Goal: Book appointment/travel/reservation

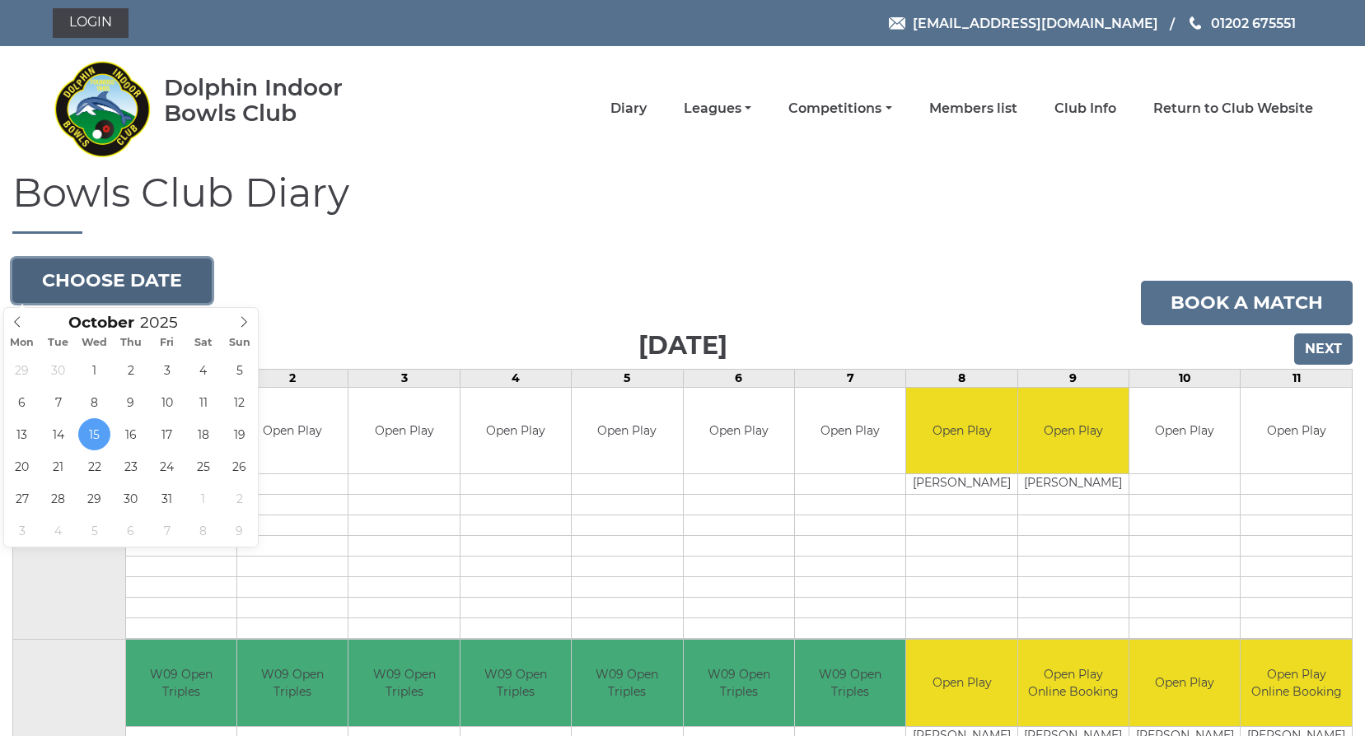
click at [163, 270] on button "Choose date" at bounding box center [111, 281] width 199 height 44
type input "2025-10-30"
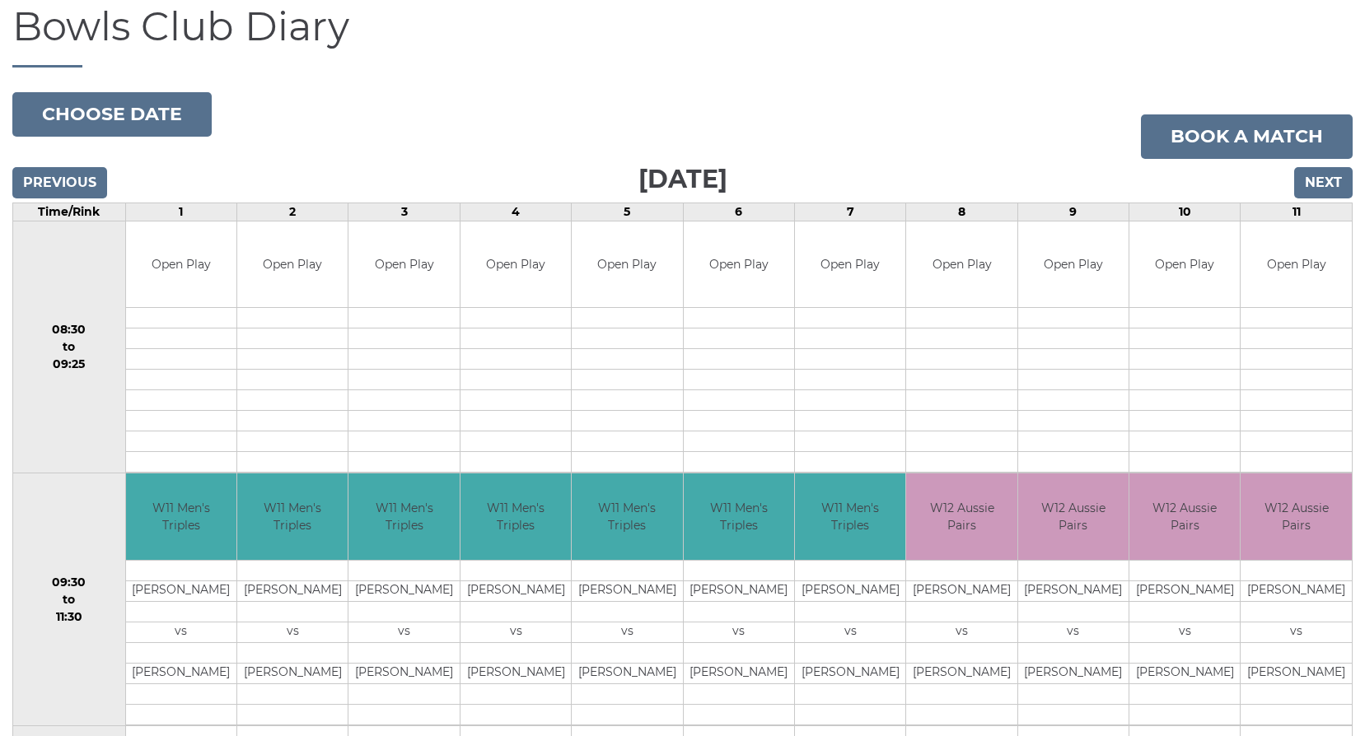
scroll to position [165, 0]
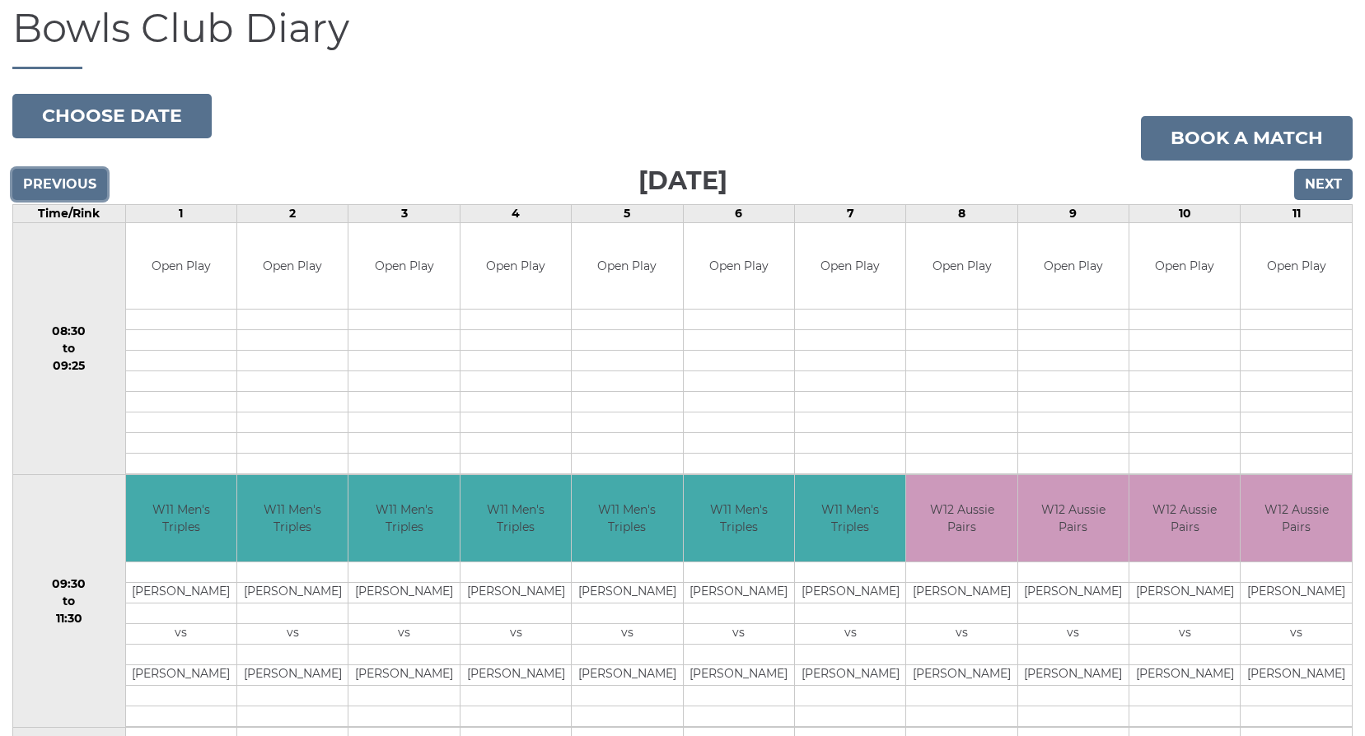
click at [50, 180] on input "Previous" at bounding box center [59, 184] width 95 height 31
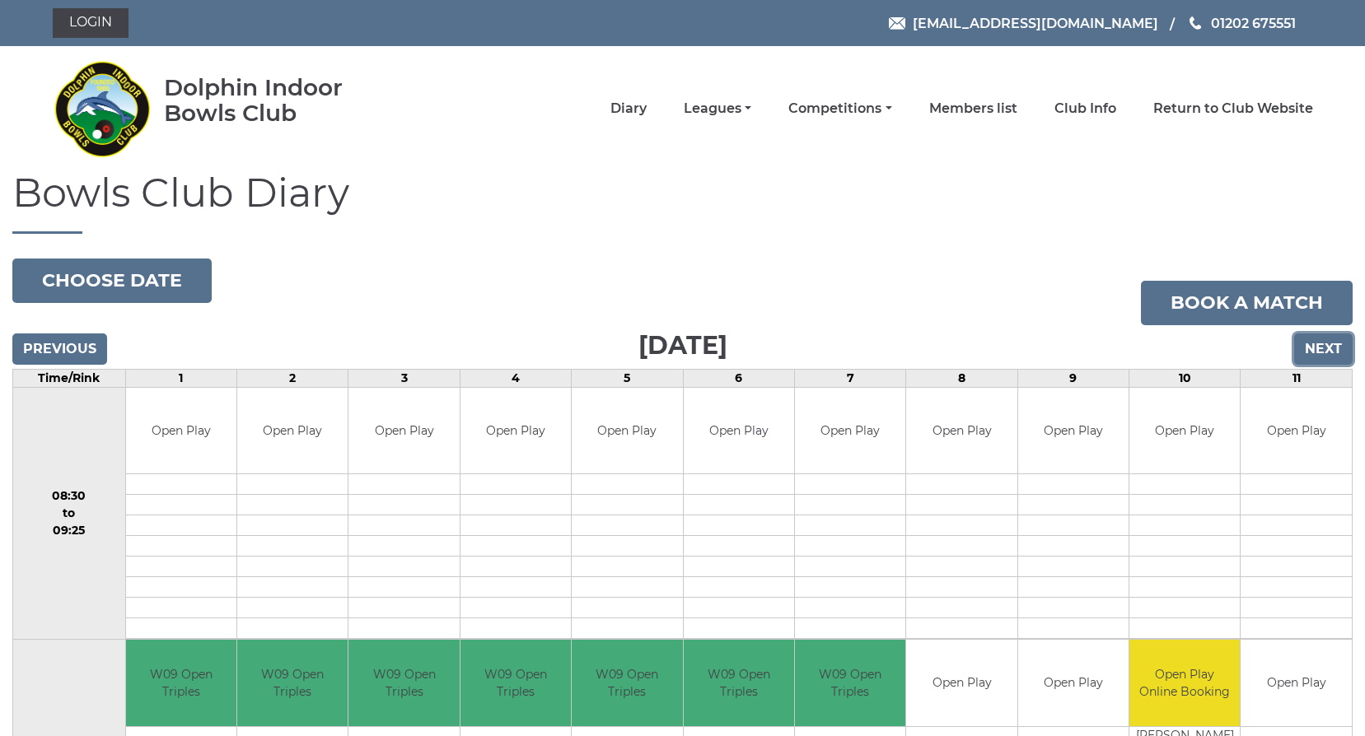
click at [1338, 349] on input "Next" at bounding box center [1323, 349] width 58 height 31
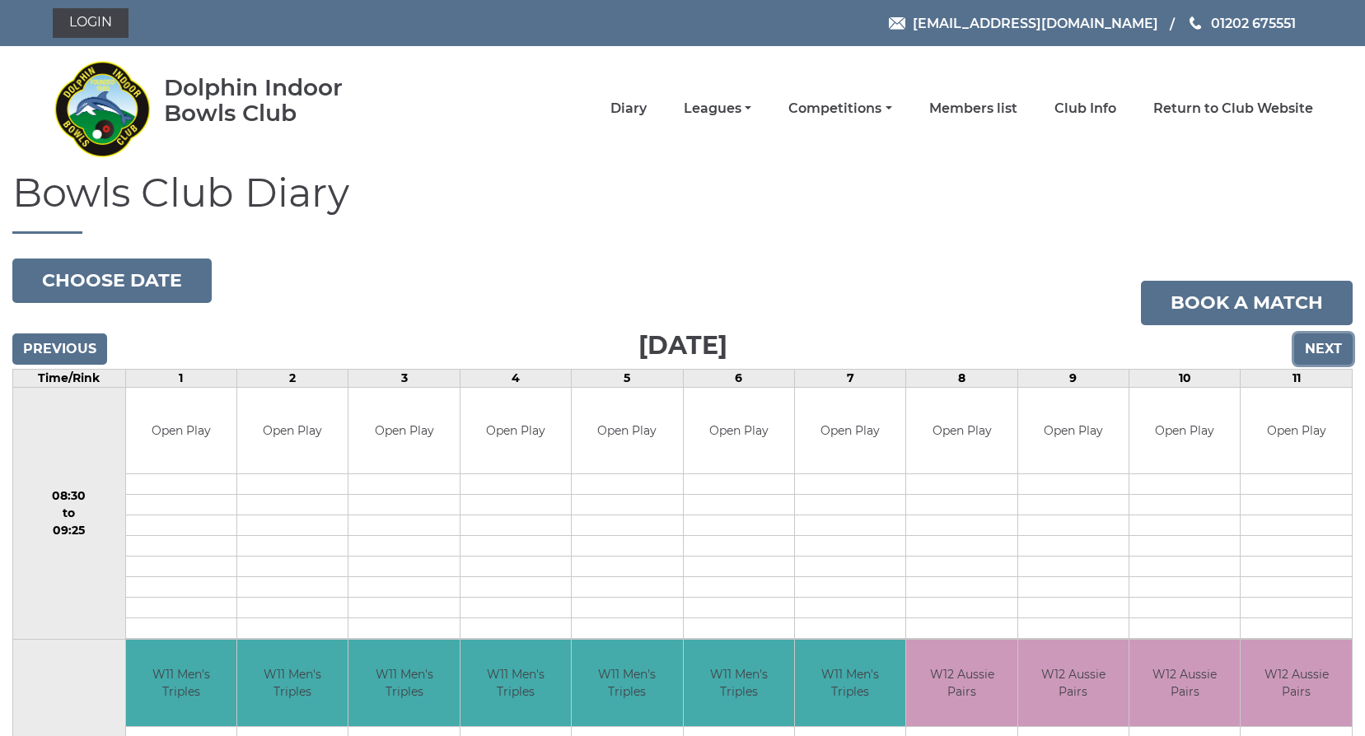
click at [1338, 349] on input "Next" at bounding box center [1323, 349] width 58 height 31
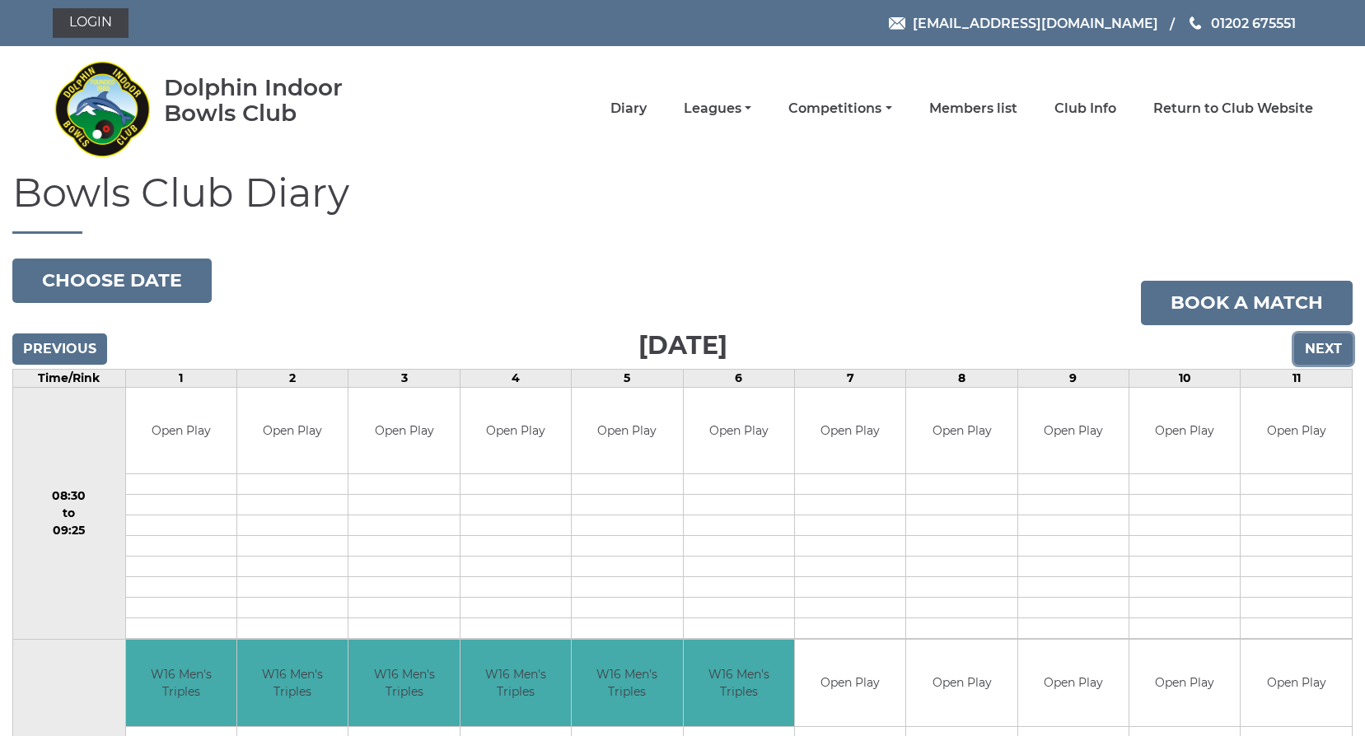
click at [1338, 349] on input "Next" at bounding box center [1323, 349] width 58 height 31
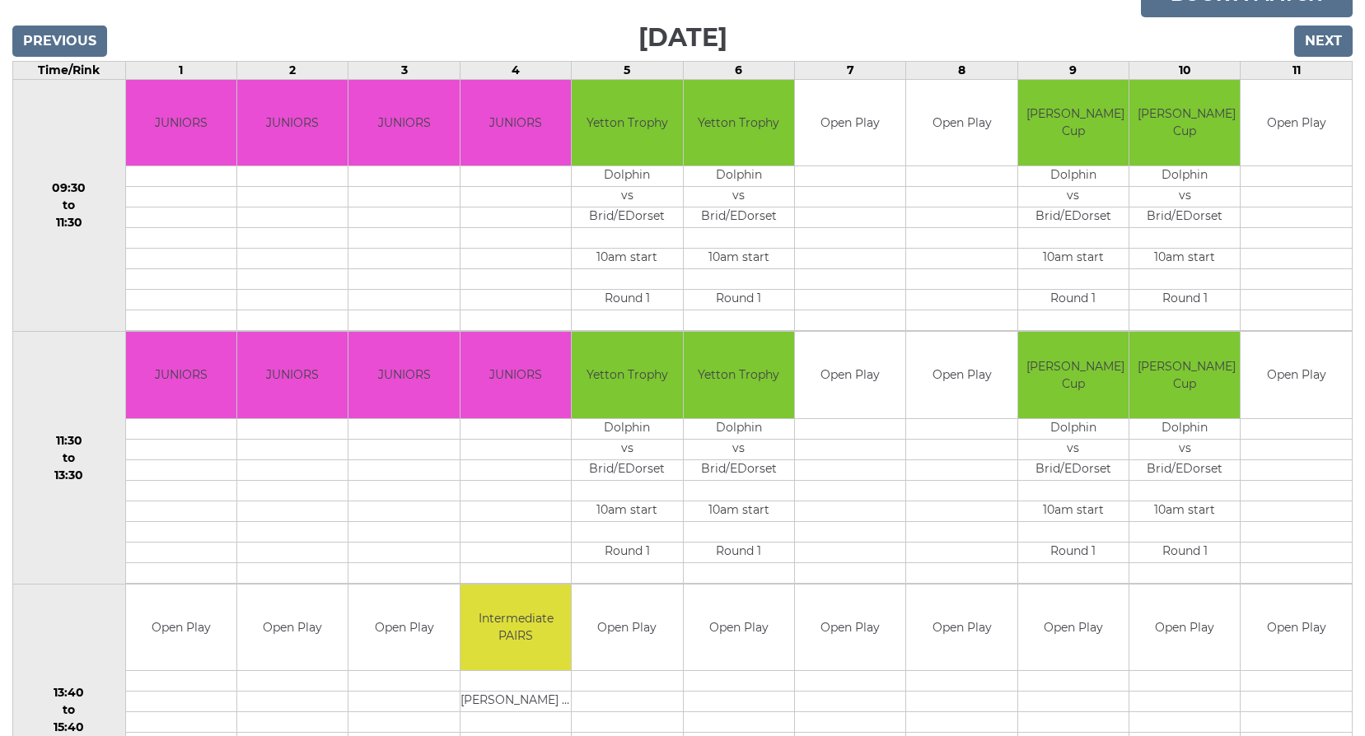
scroll to position [247, 0]
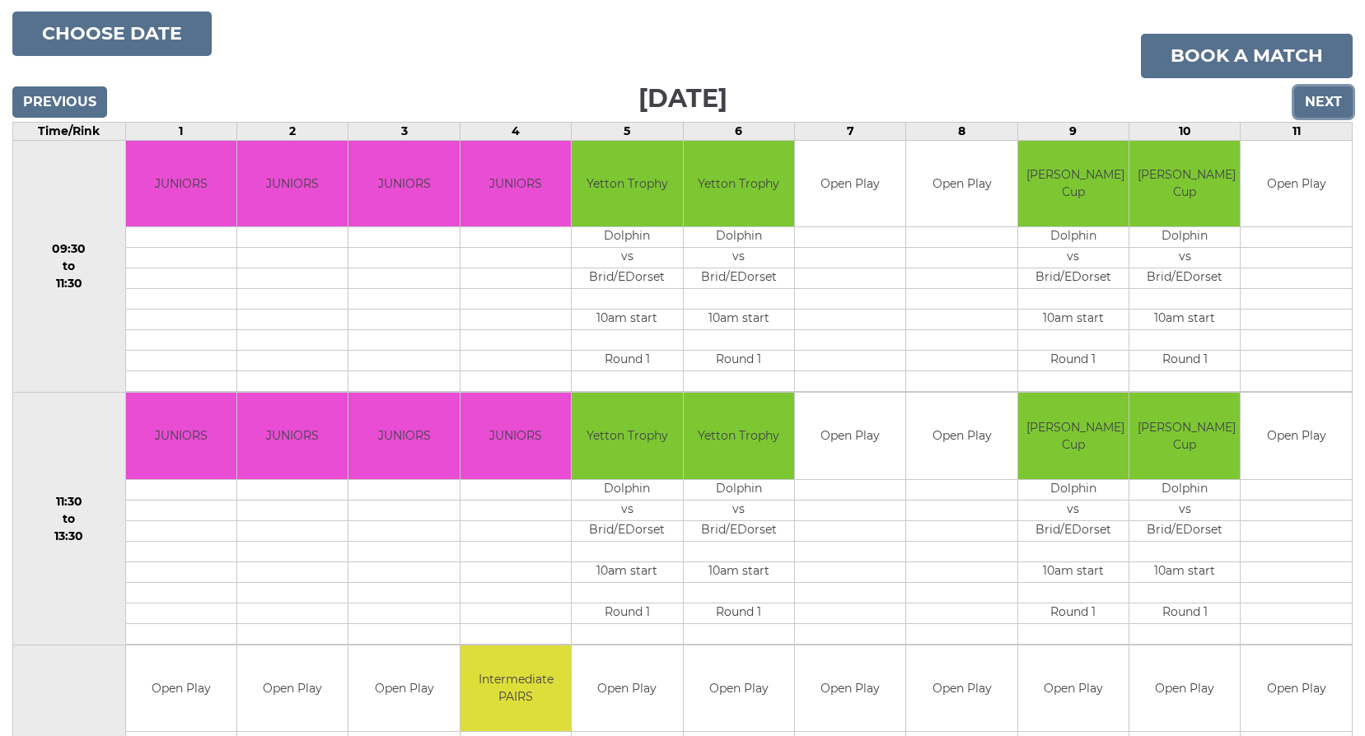
click at [1320, 105] on input "Next" at bounding box center [1323, 101] width 58 height 31
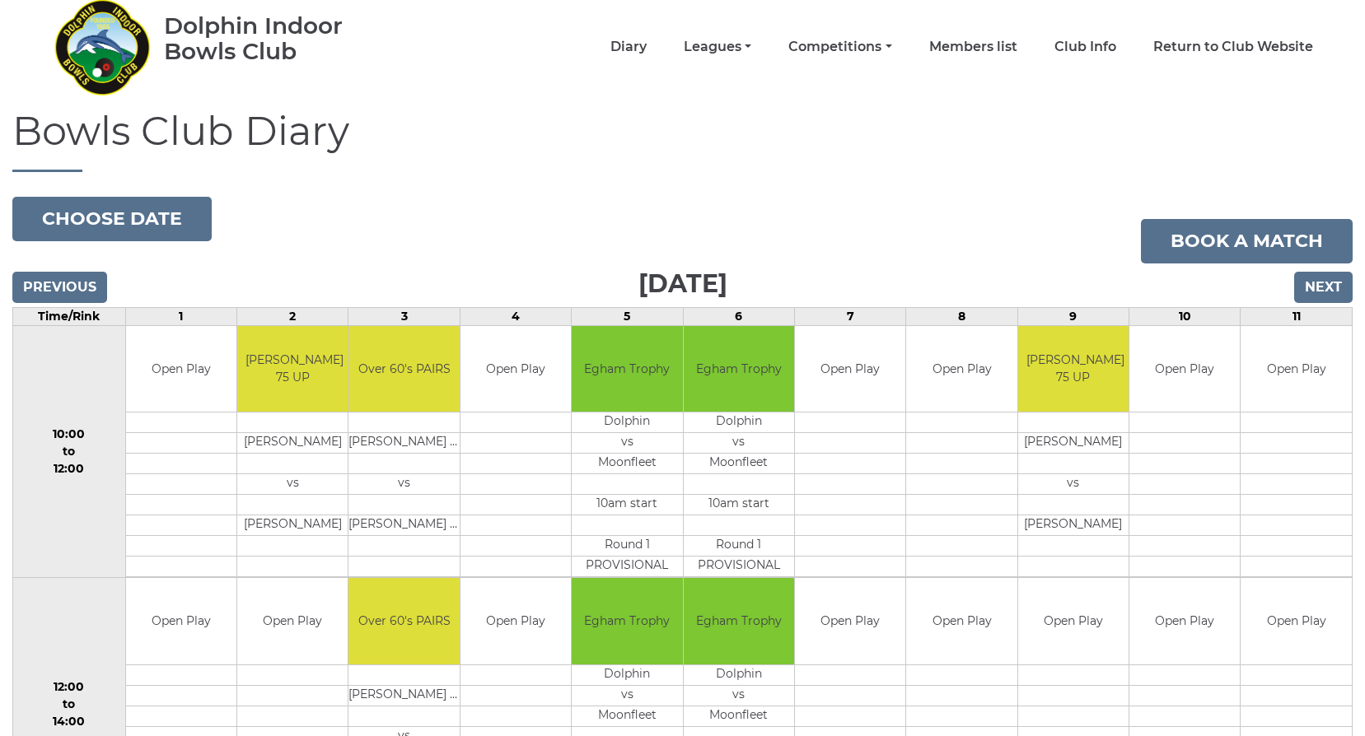
scroll to position [54, 0]
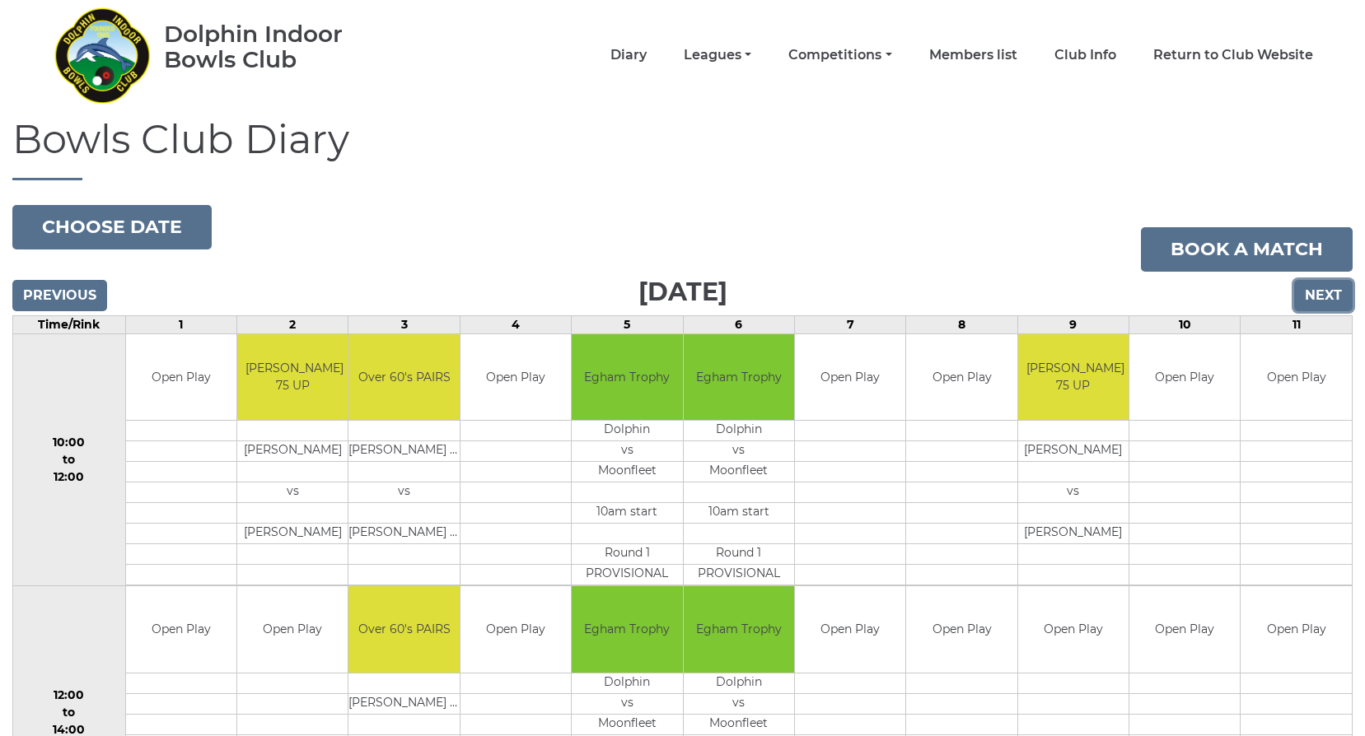
click at [1319, 287] on input "Next" at bounding box center [1323, 295] width 58 height 31
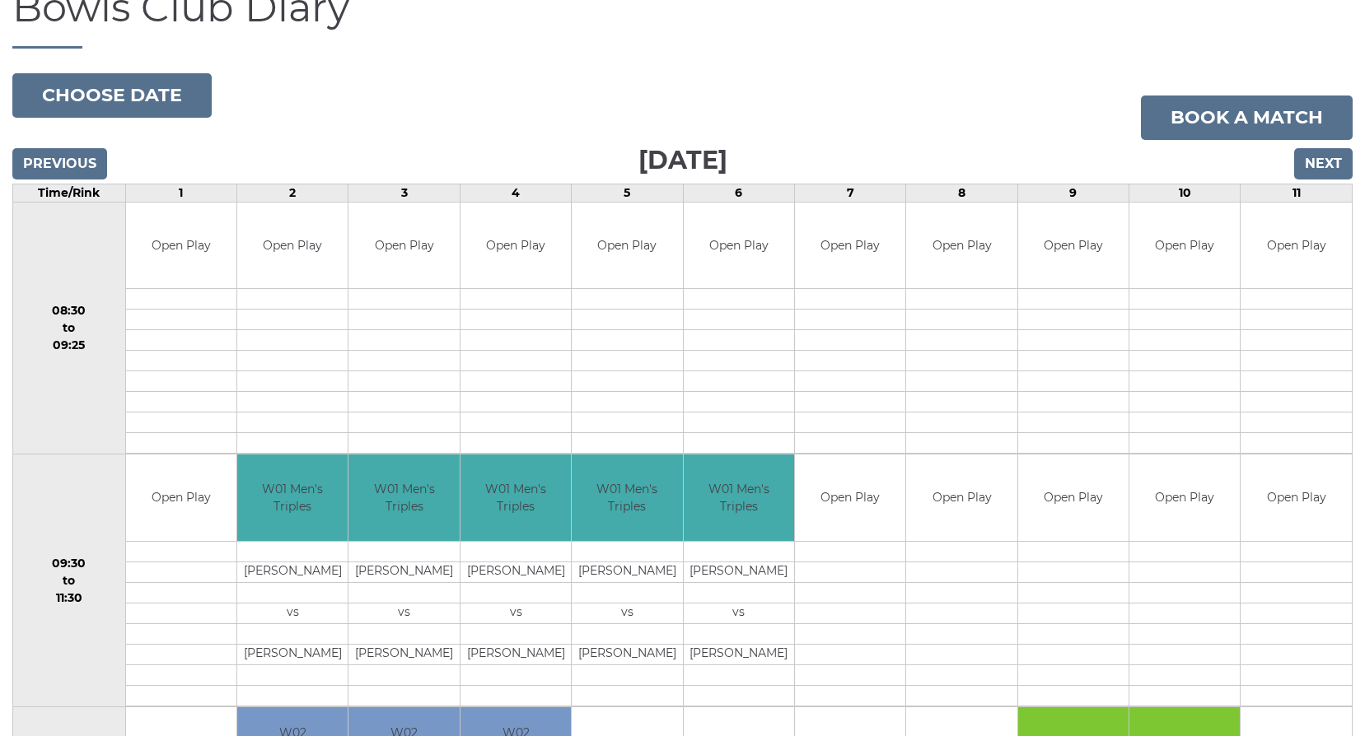
scroll to position [82, 0]
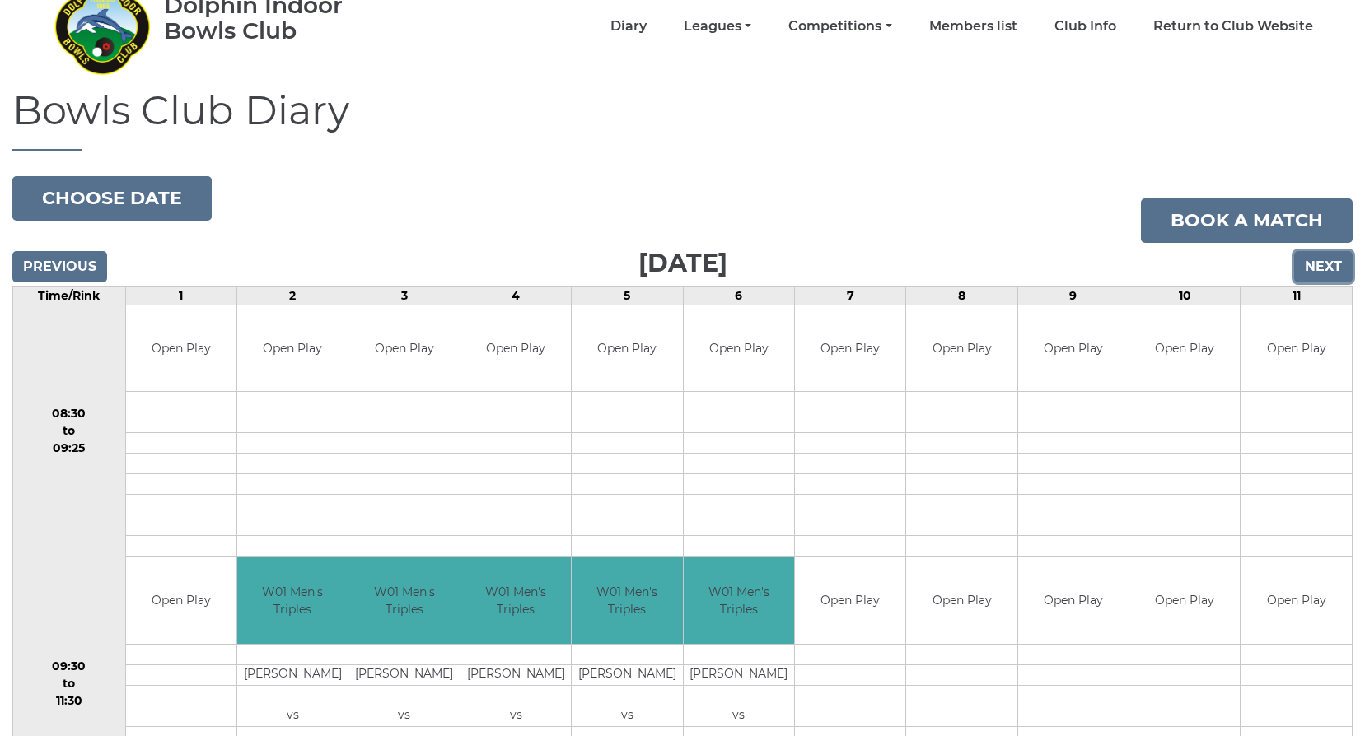
click at [1325, 270] on input "Next" at bounding box center [1323, 266] width 58 height 31
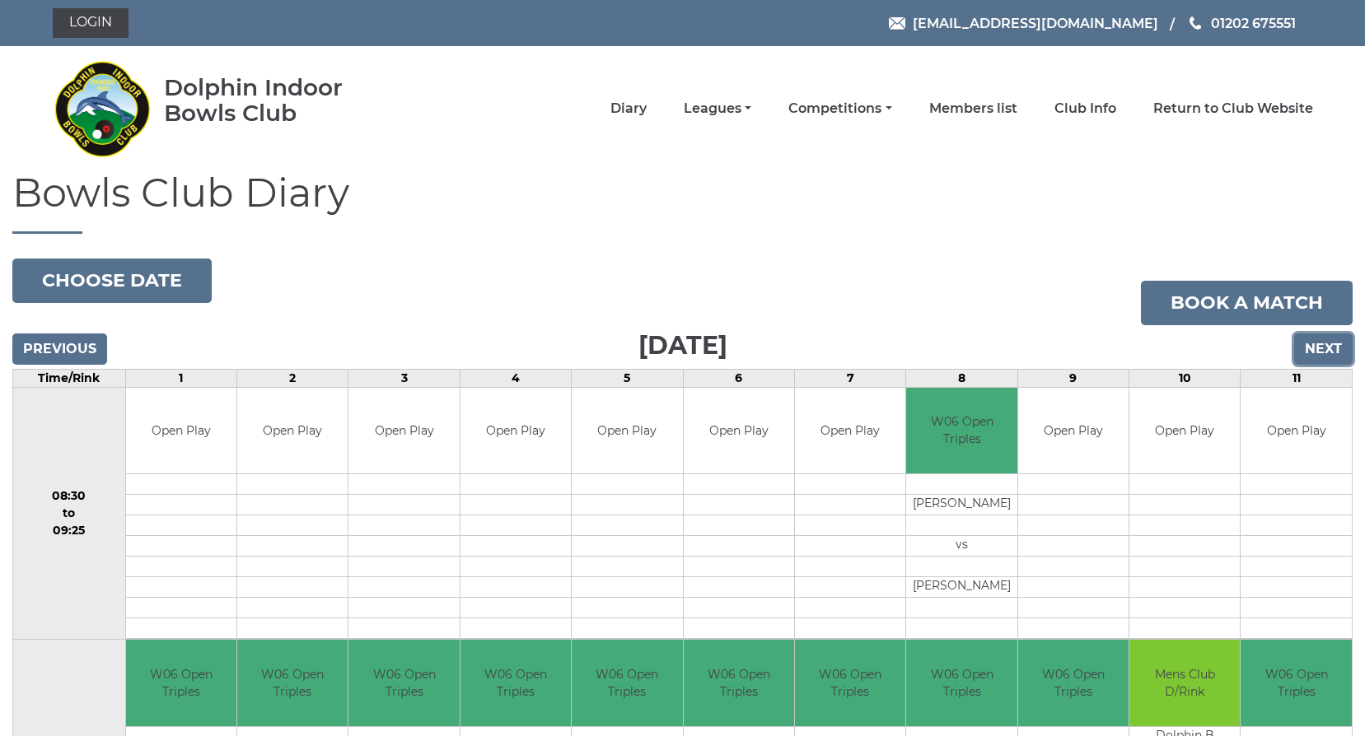
click at [1318, 345] on input "Next" at bounding box center [1323, 349] width 58 height 31
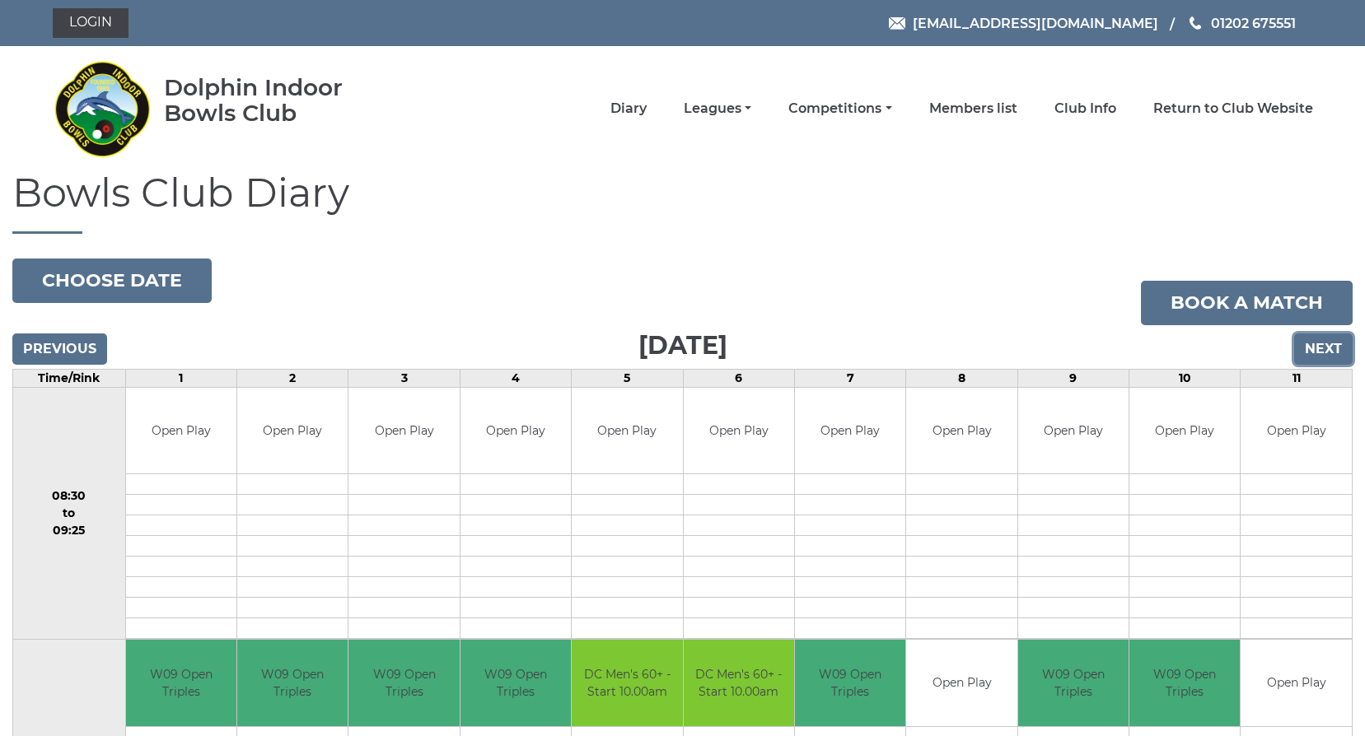
click at [1318, 345] on input "Next" at bounding box center [1323, 349] width 58 height 31
